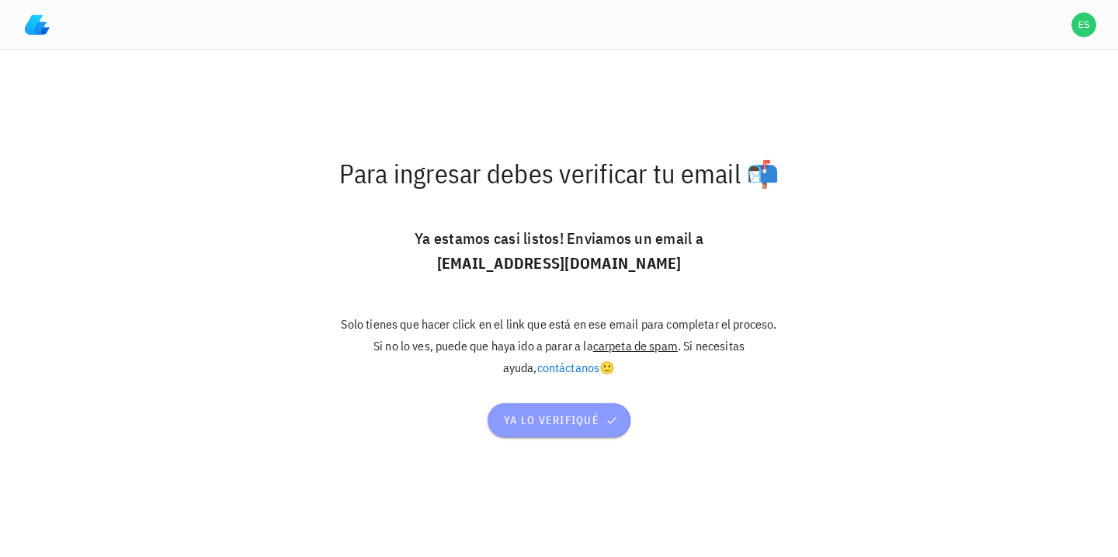
click at [532, 426] on span "ya lo verifiqué" at bounding box center [559, 420] width 112 height 14
click at [556, 430] on button "ya lo verifiqué" at bounding box center [559, 420] width 142 height 34
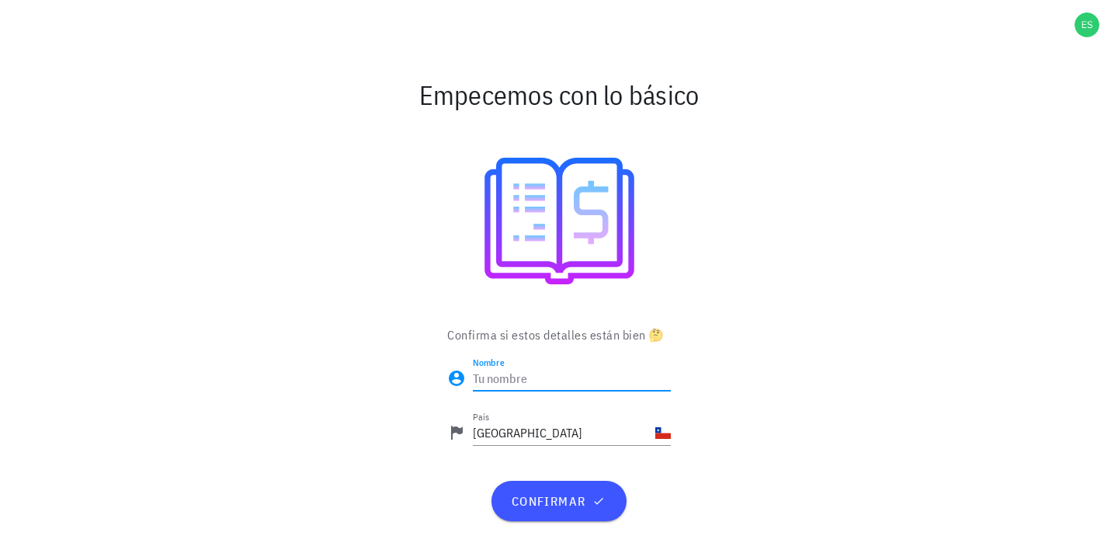
click at [556, 373] on input "Nombre" at bounding box center [572, 378] width 198 height 25
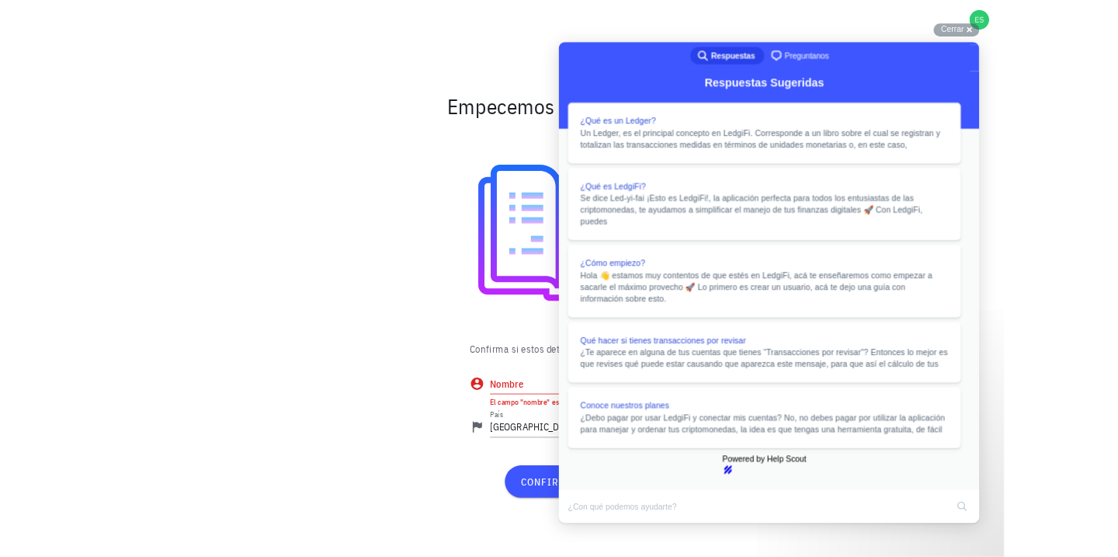
scroll to position [523, 0]
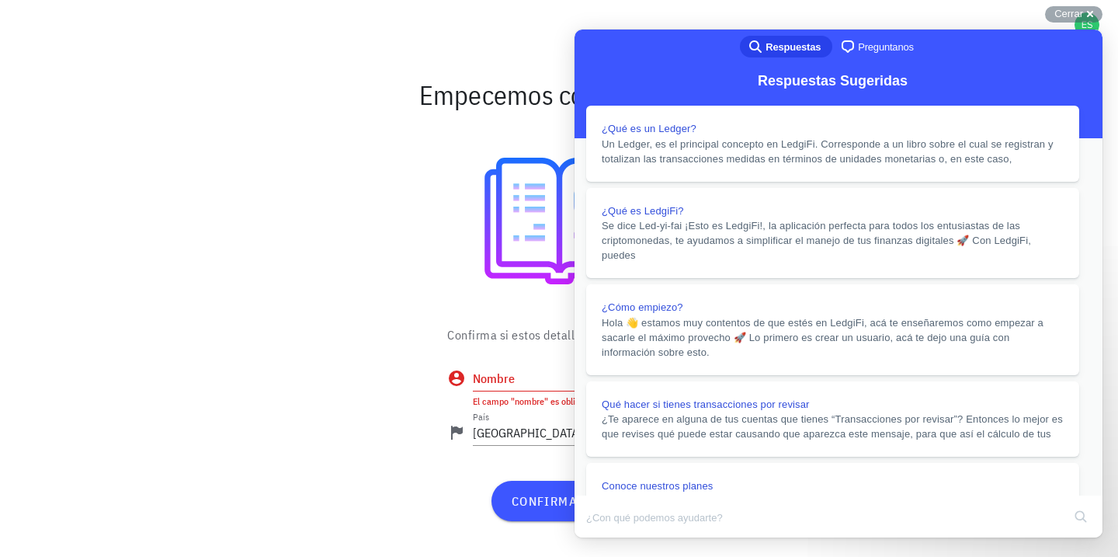
click at [603, 538] on button "Close" at bounding box center [589, 548] width 28 height 20
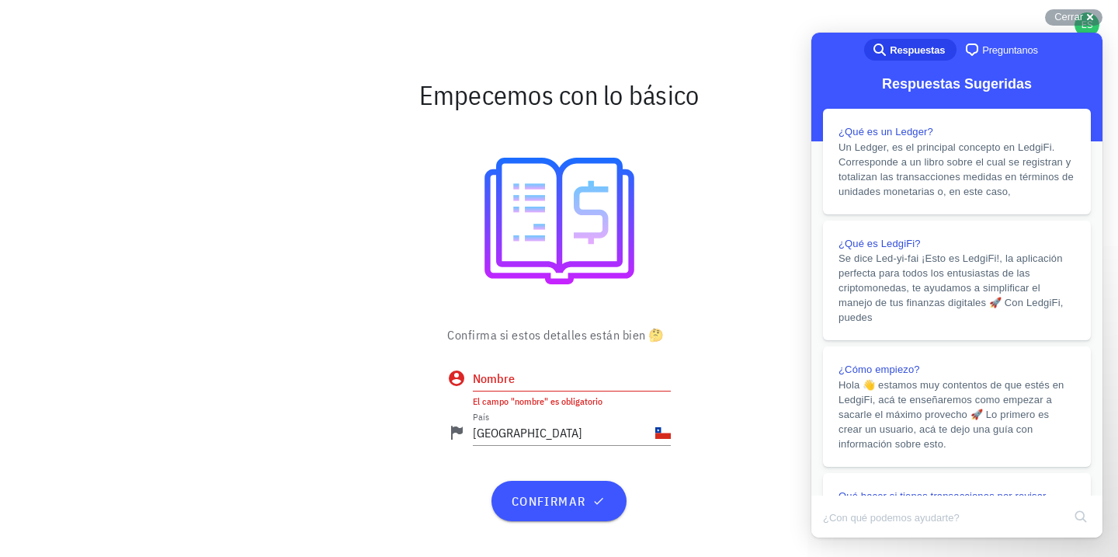
click at [699, 245] on div at bounding box center [559, 221] width 901 height 184
click at [553, 387] on input "Nombre" at bounding box center [572, 378] width 198 height 25
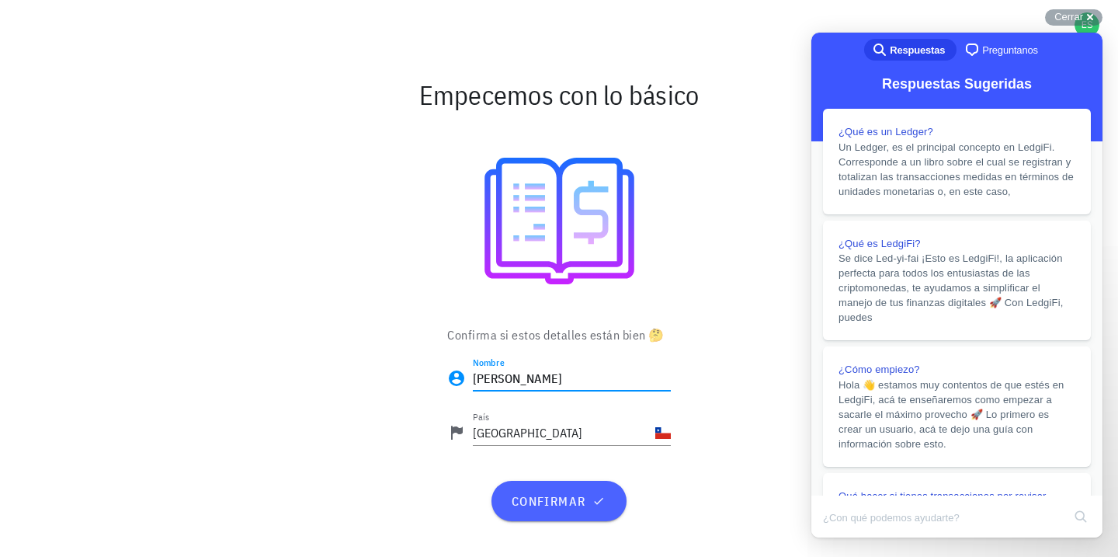
type input "[PERSON_NAME]"
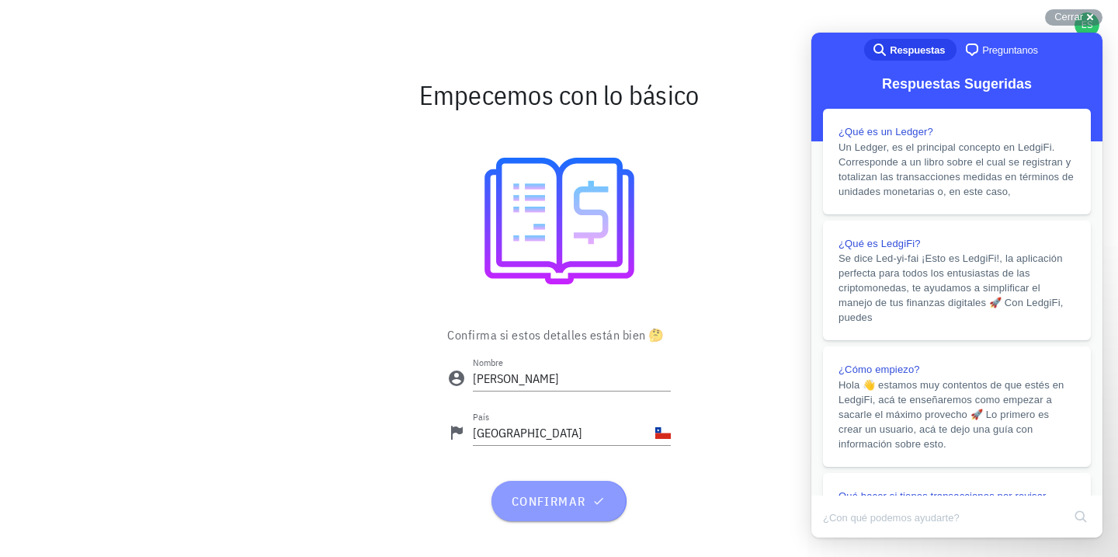
click at [568, 494] on span "confirmar" at bounding box center [558, 501] width 97 height 16
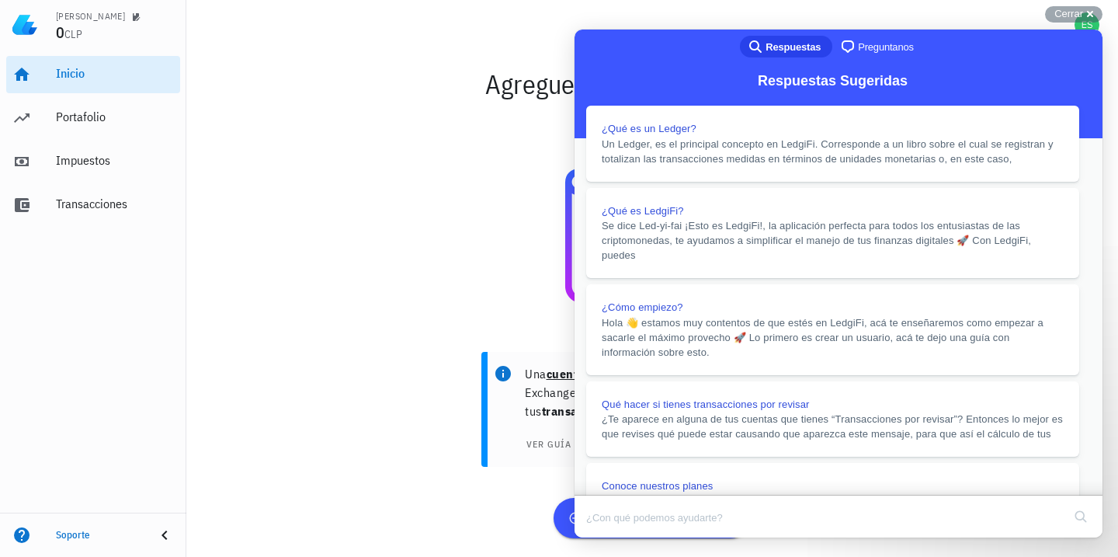
scroll to position [9, 0]
click at [603, 538] on button "Close" at bounding box center [589, 548] width 28 height 20
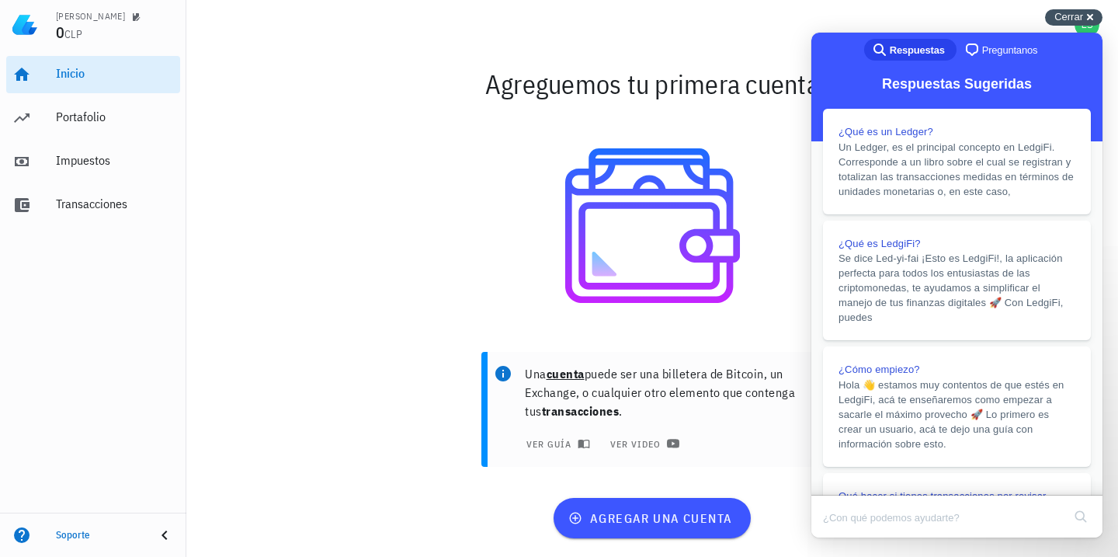
click at [1092, 16] on div "Cerrar cross-small" at bounding box center [1073, 17] width 57 height 16
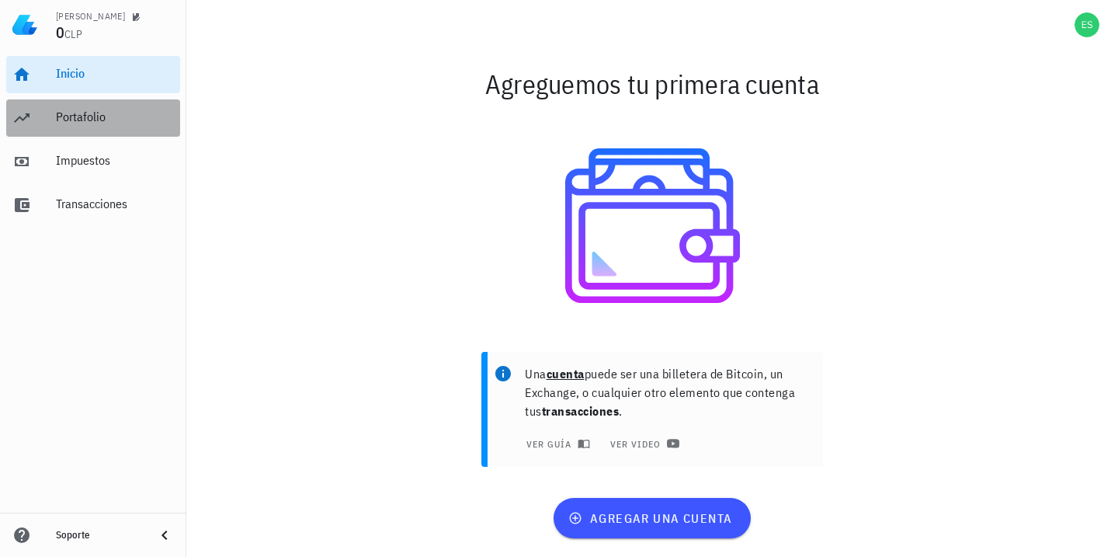
click at [115, 122] on div "Portafolio" at bounding box center [115, 116] width 118 height 15
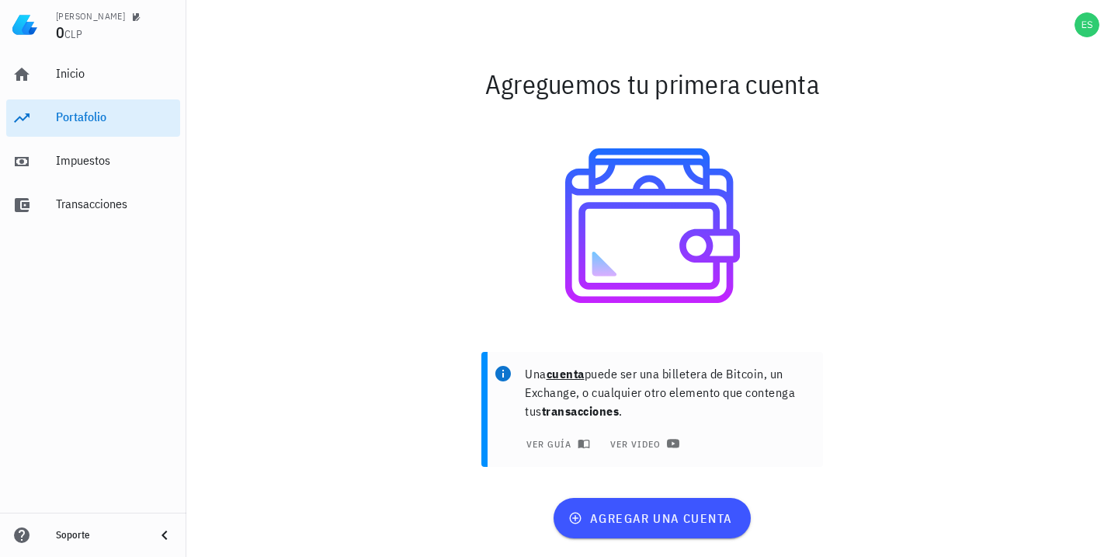
click at [70, 33] on span "CLP" at bounding box center [73, 34] width 18 height 14
click at [93, 16] on div "[PERSON_NAME]" at bounding box center [90, 16] width 69 height 12
click at [85, 154] on div "Impuestos" at bounding box center [115, 160] width 118 height 15
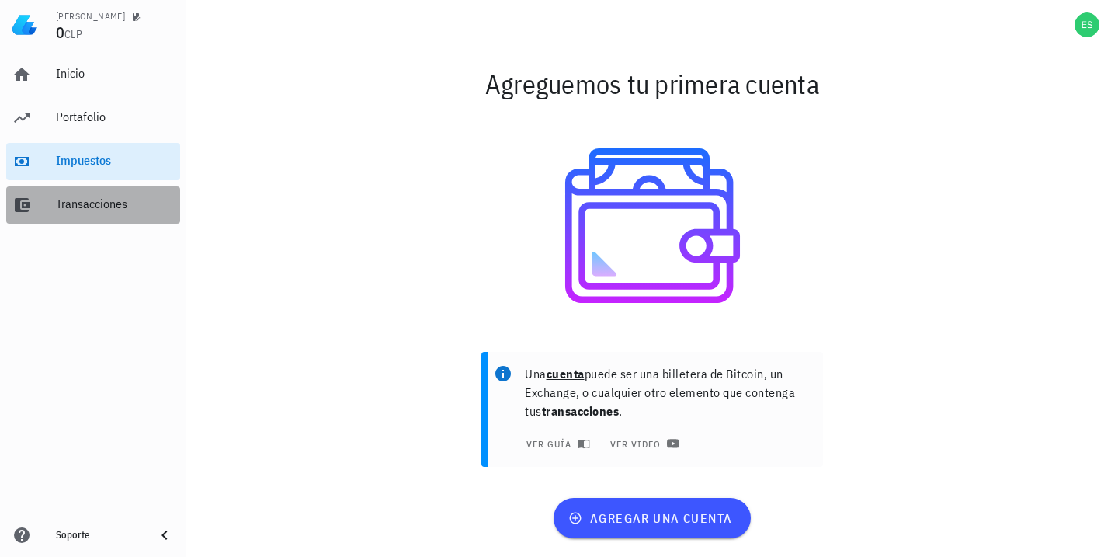
click at [118, 210] on div "Transacciones" at bounding box center [115, 203] width 118 height 15
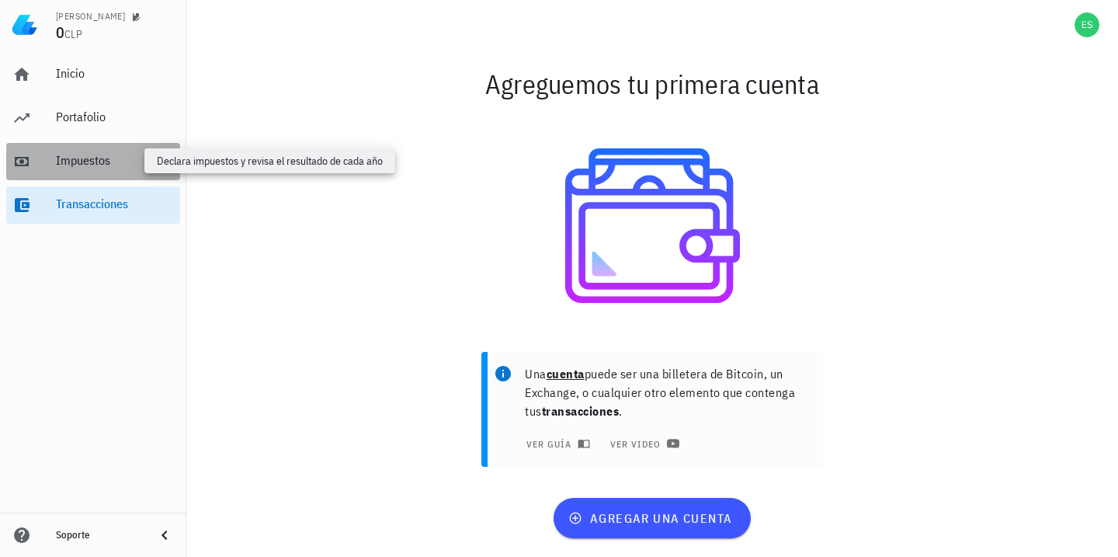
click at [86, 162] on div "Impuestos" at bounding box center [115, 160] width 118 height 15
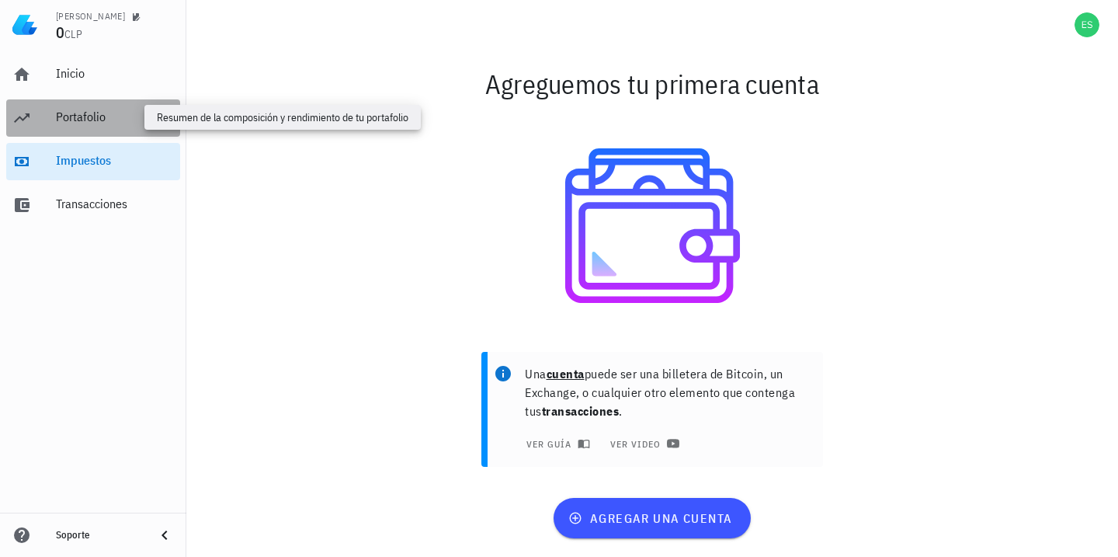
click at [91, 120] on div "Portafolio" at bounding box center [115, 116] width 118 height 15
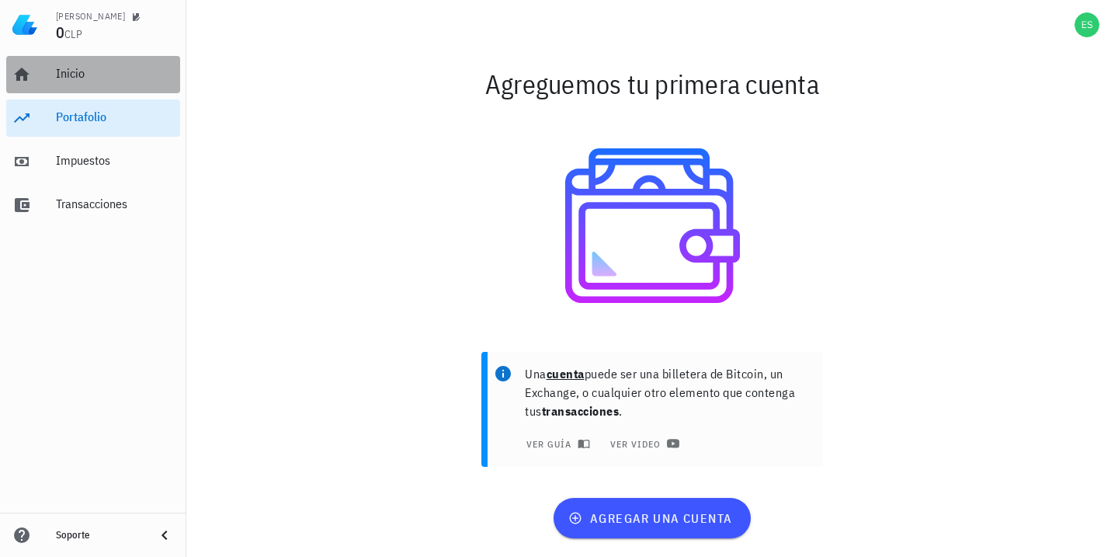
click at [85, 80] on div "Inicio" at bounding box center [115, 73] width 118 height 15
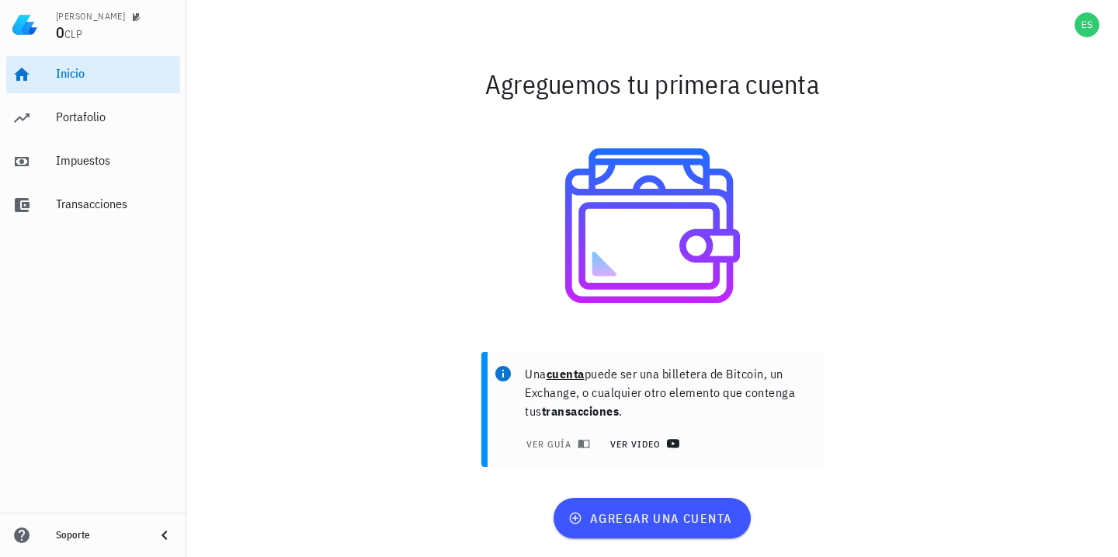
click at [645, 449] on link "ver video" at bounding box center [642, 443] width 87 height 22
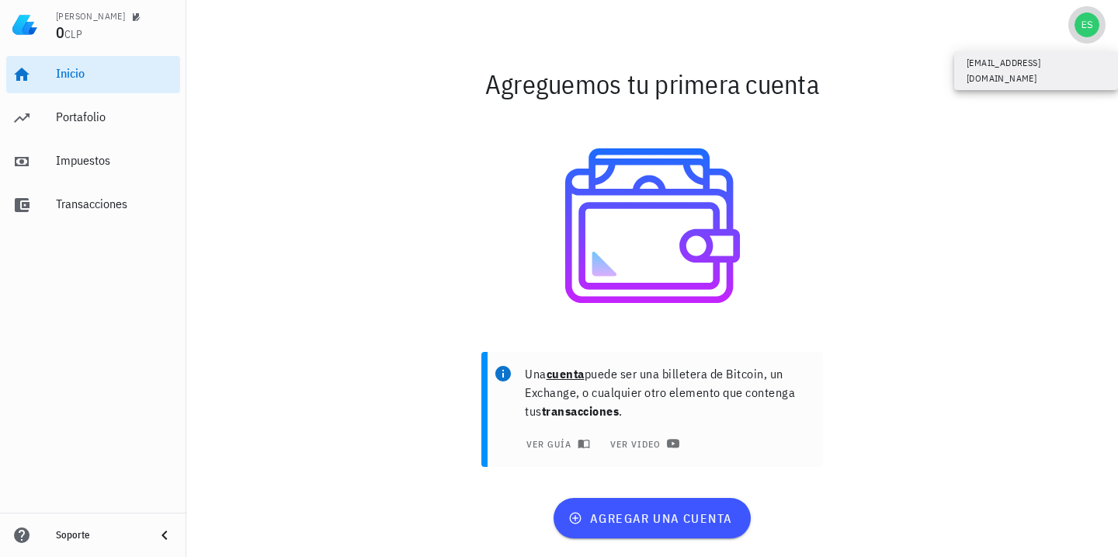
click at [1084, 29] on div "avatar" at bounding box center [1087, 24] width 25 height 25
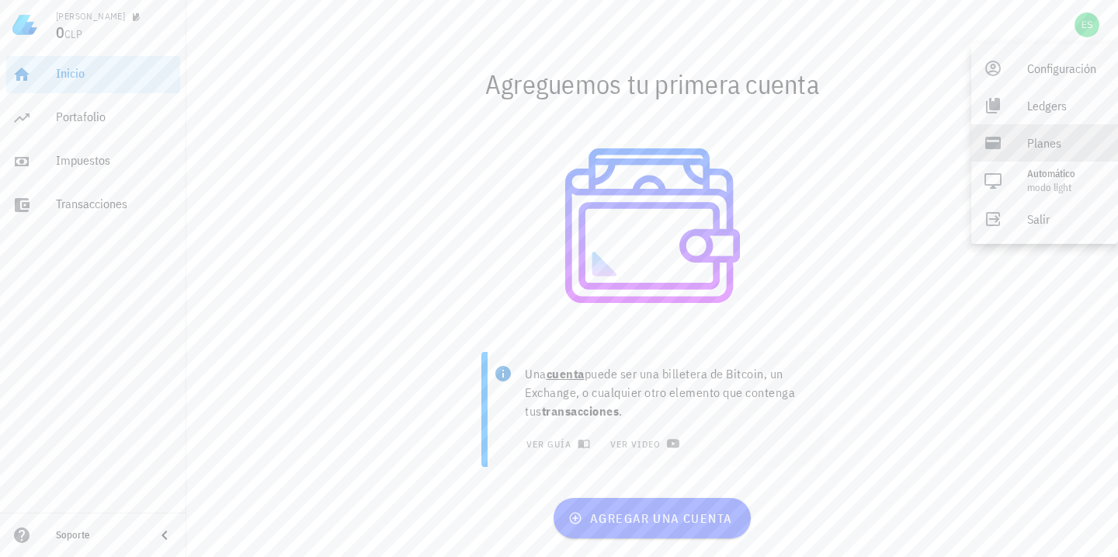
click at [1046, 149] on div "Planes" at bounding box center [1066, 142] width 78 height 31
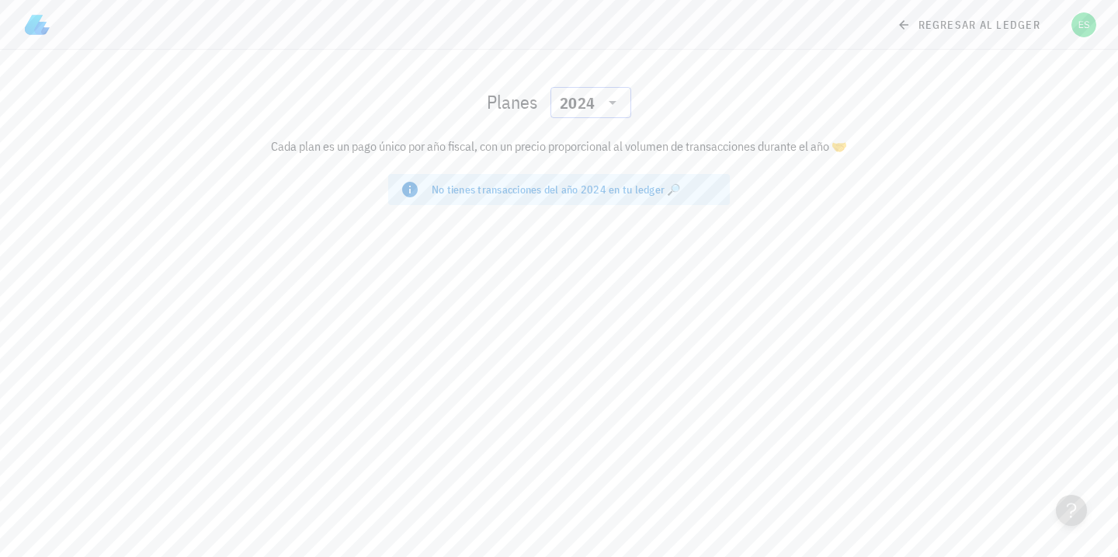
click at [609, 109] on icon at bounding box center [612, 102] width 19 height 19
click at [599, 142] on div "2025" at bounding box center [591, 143] width 56 height 12
click at [616, 113] on div "2025" at bounding box center [591, 102] width 62 height 31
click at [459, 239] on div "Planes ​ 2025 Cada plan es un pago único por año fiscal, con un precio proporci…" at bounding box center [559, 303] width 1118 height 507
click at [904, 21] on icon at bounding box center [904, 25] width 14 height 19
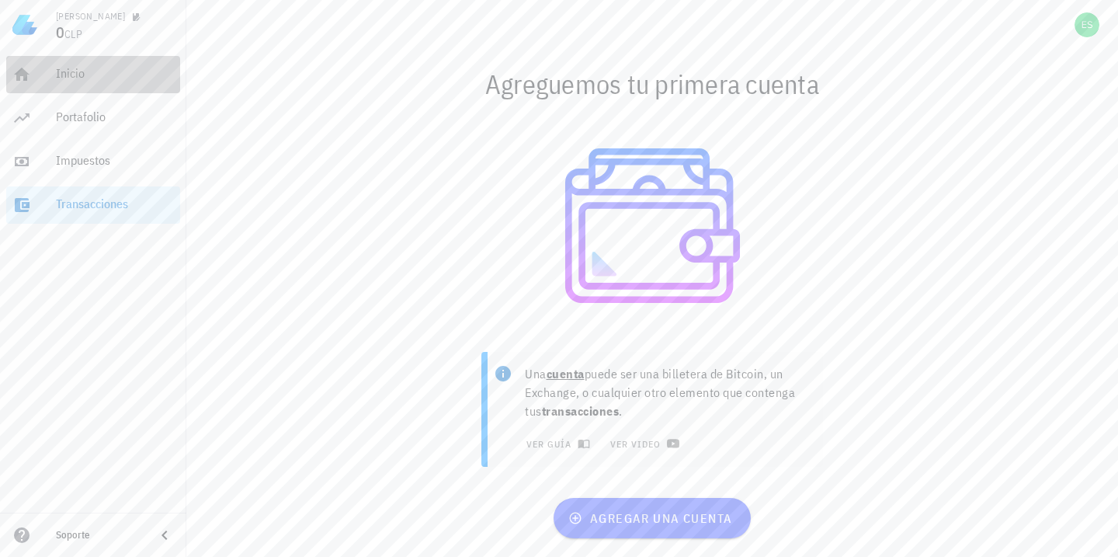
click at [89, 83] on div "Inicio" at bounding box center [115, 74] width 118 height 35
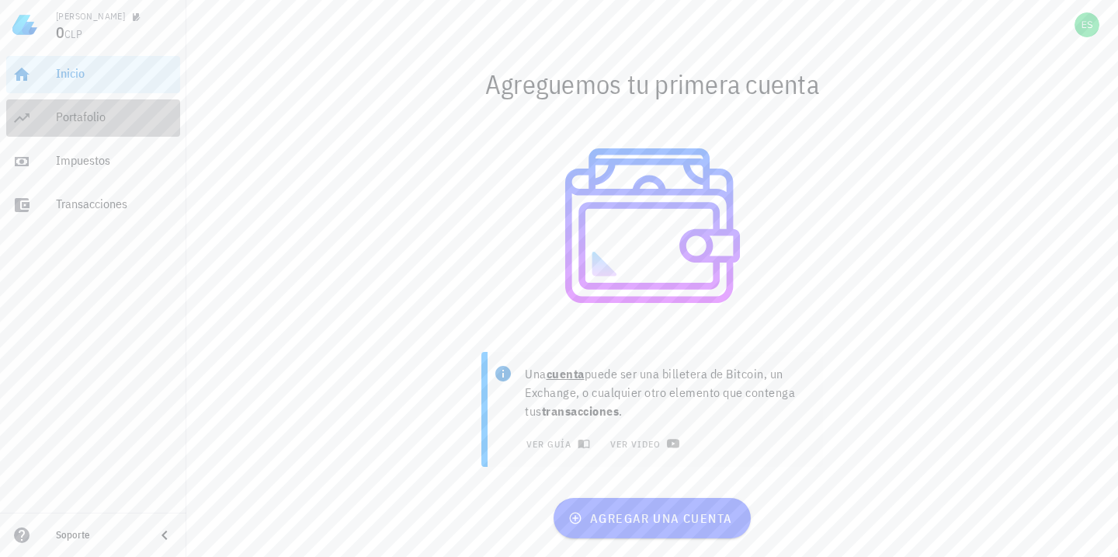
click at [89, 116] on div "Portafolio" at bounding box center [115, 116] width 118 height 15
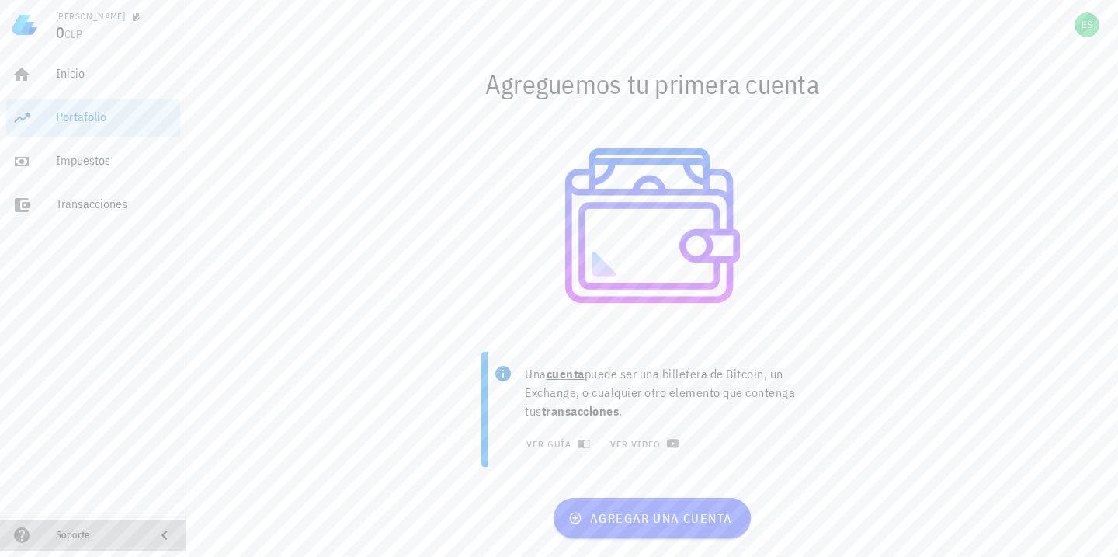
click at [111, 533] on div "Soporte" at bounding box center [99, 535] width 87 height 12
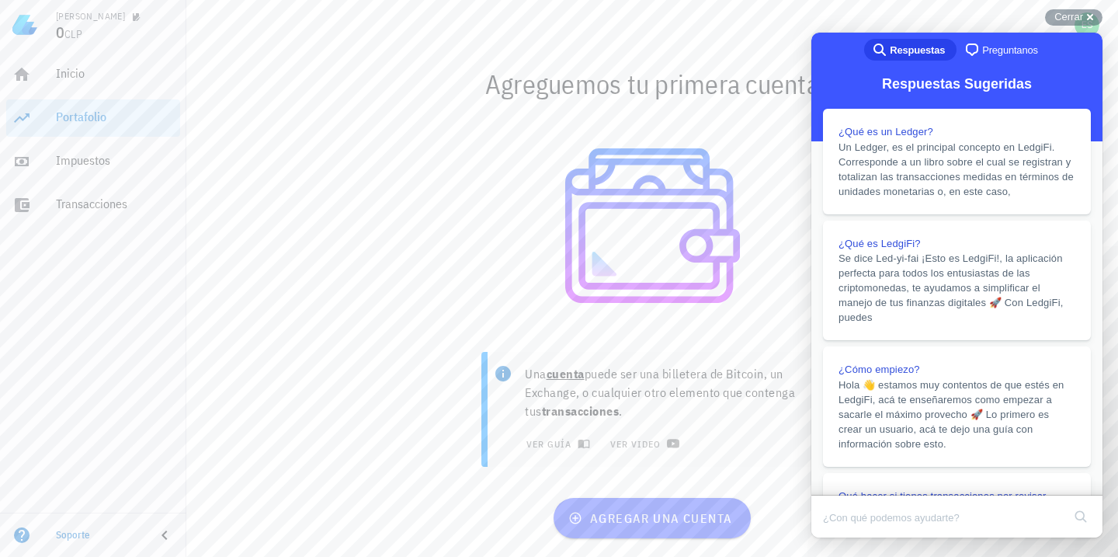
click at [1001, 50] on span "Preguntanos" at bounding box center [1010, 51] width 56 height 16
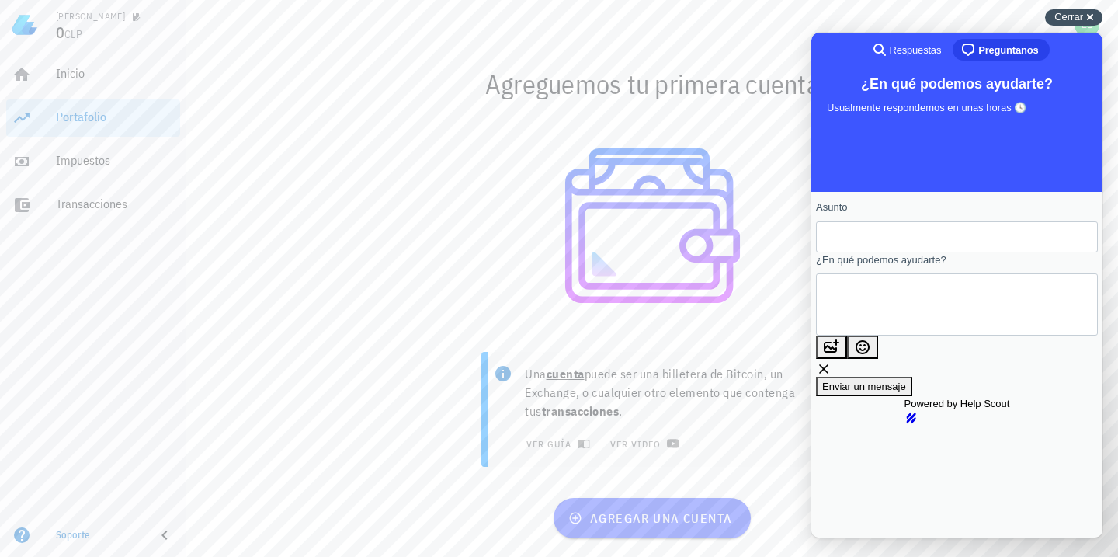
click at [1092, 19] on div "Cerrar cross-small" at bounding box center [1073, 17] width 57 height 16
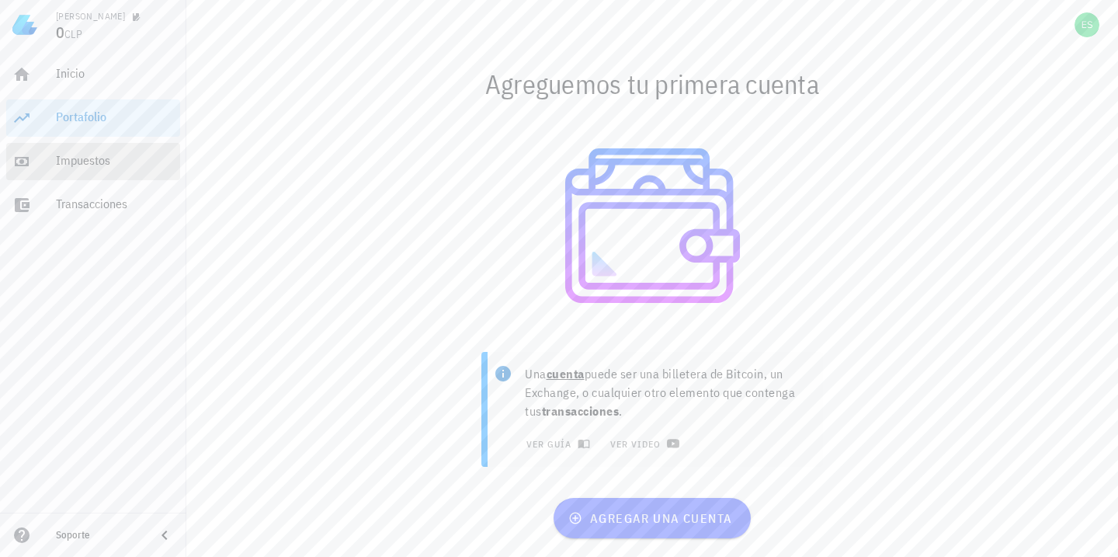
click at [130, 174] on div "Impuestos" at bounding box center [115, 161] width 118 height 35
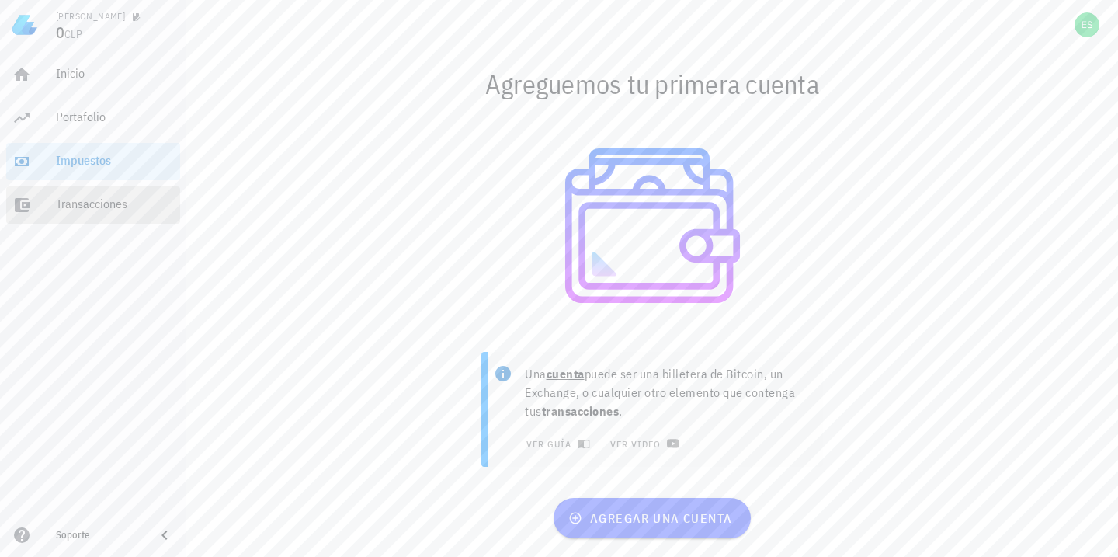
click at [112, 202] on div "Transacciones" at bounding box center [115, 203] width 118 height 15
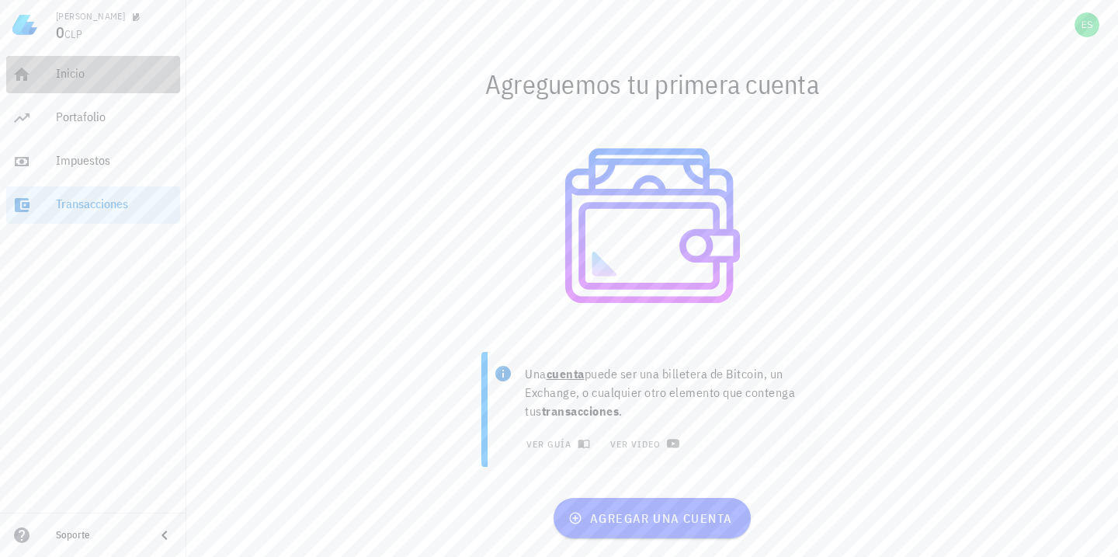
click at [75, 78] on div "Inicio" at bounding box center [115, 73] width 118 height 15
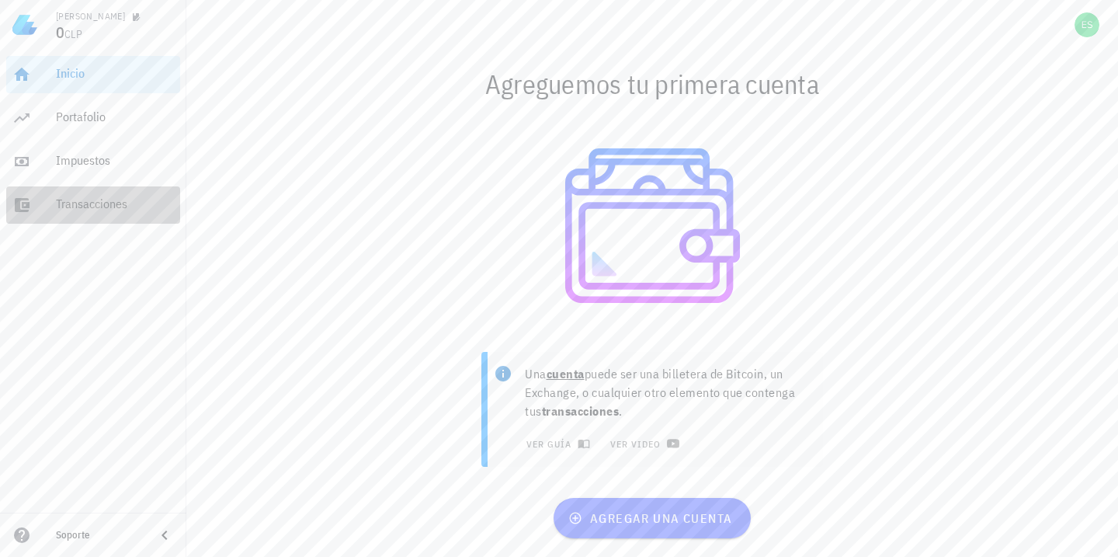
click at [117, 200] on div "Transacciones" at bounding box center [115, 203] width 118 height 15
